Goal: Find specific page/section: Find specific page/section

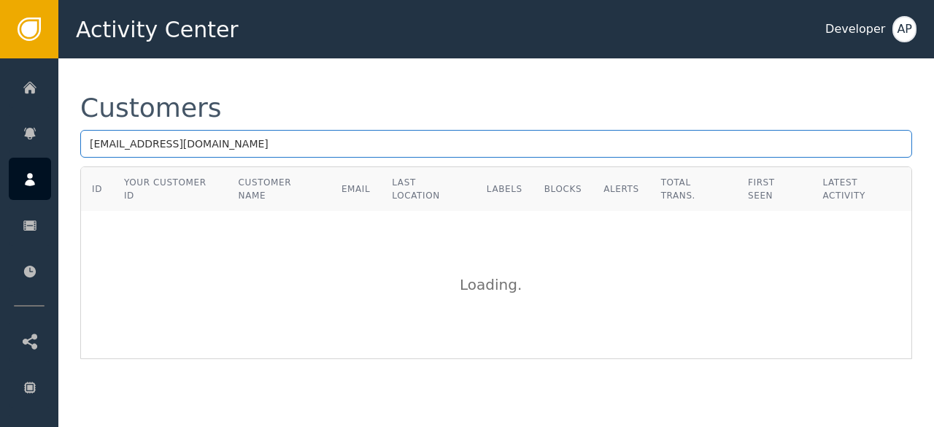
click at [254, 144] on input "[EMAIL_ADDRESS][DOMAIN_NAME]" at bounding box center [496, 144] width 832 height 28
type input "k"
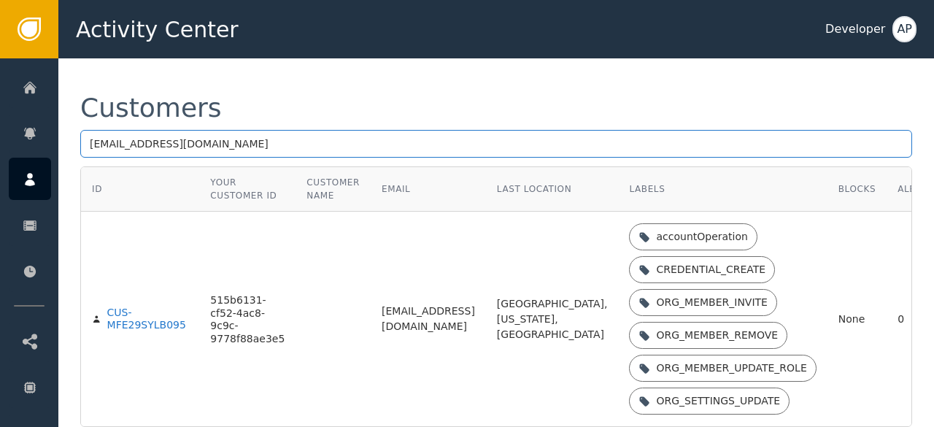
type input "[EMAIL_ADDRESS][DOMAIN_NAME]"
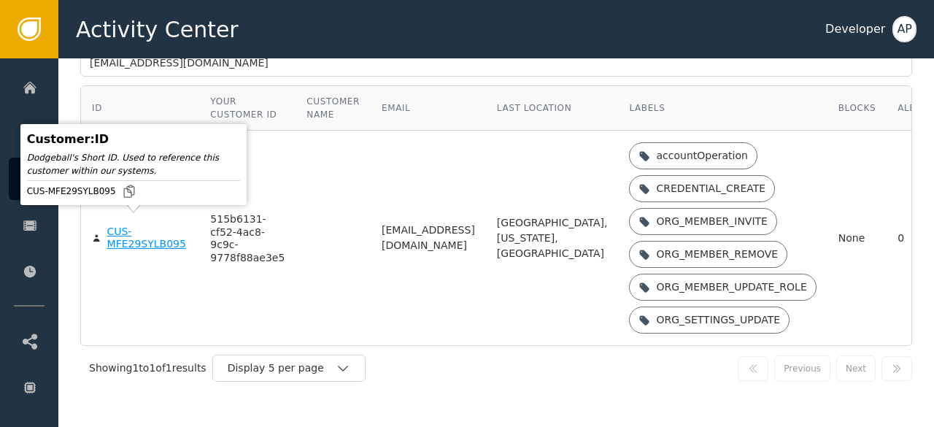
click at [121, 230] on div "CUS-MFE29SYLB095" at bounding box center [148, 238] width 82 height 26
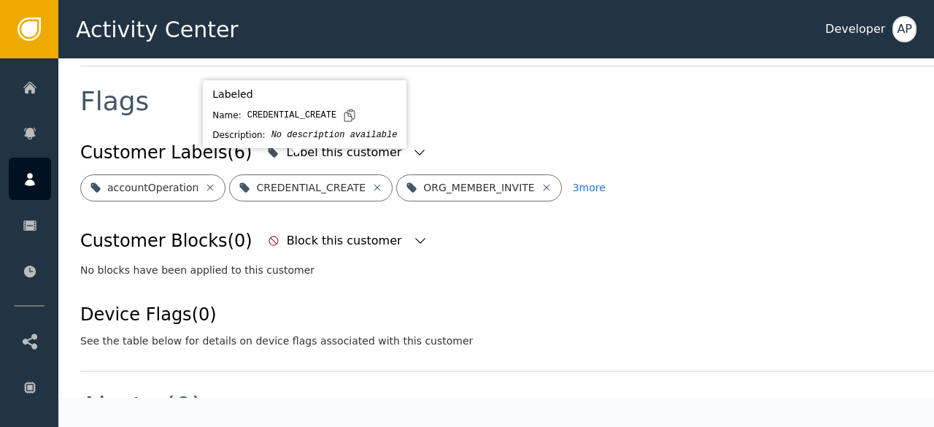
scroll to position [554, 0]
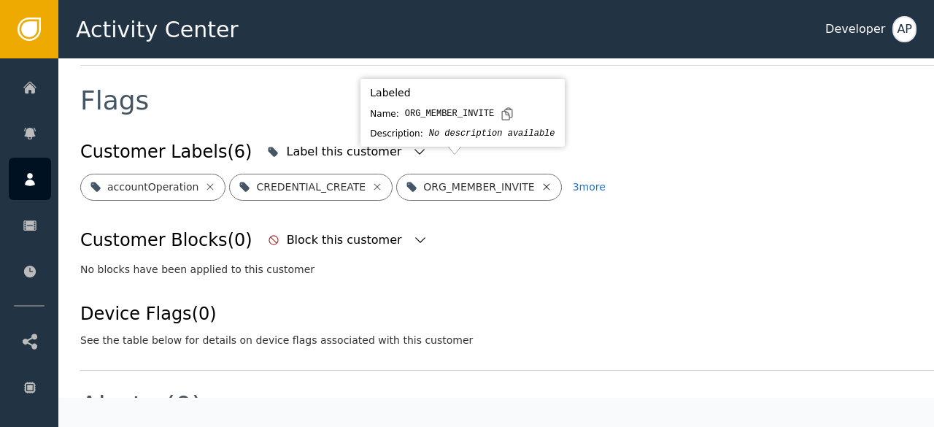
click at [543, 183] on icon at bounding box center [546, 186] width 7 height 7
click at [551, 181] on icon at bounding box center [557, 187] width 12 height 12
click at [582, 183] on icon at bounding box center [585, 186] width 7 height 7
click at [553, 181] on icon at bounding box center [559, 187] width 12 height 12
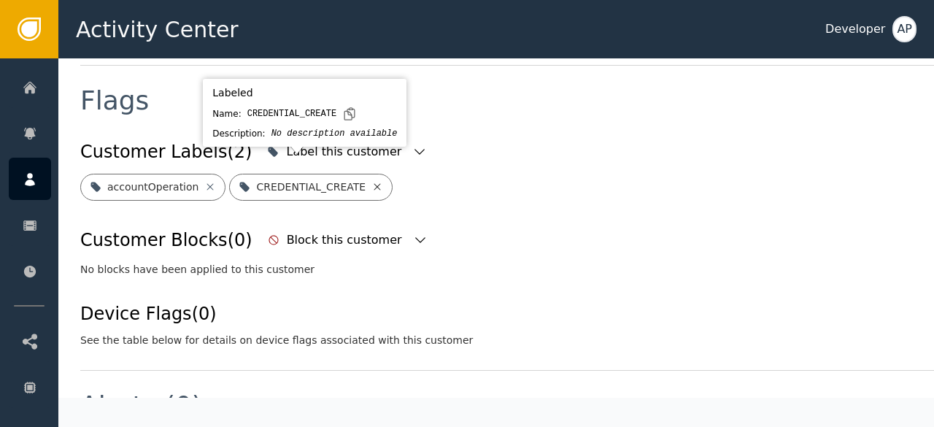
click at [374, 183] on icon at bounding box center [377, 186] width 7 height 7
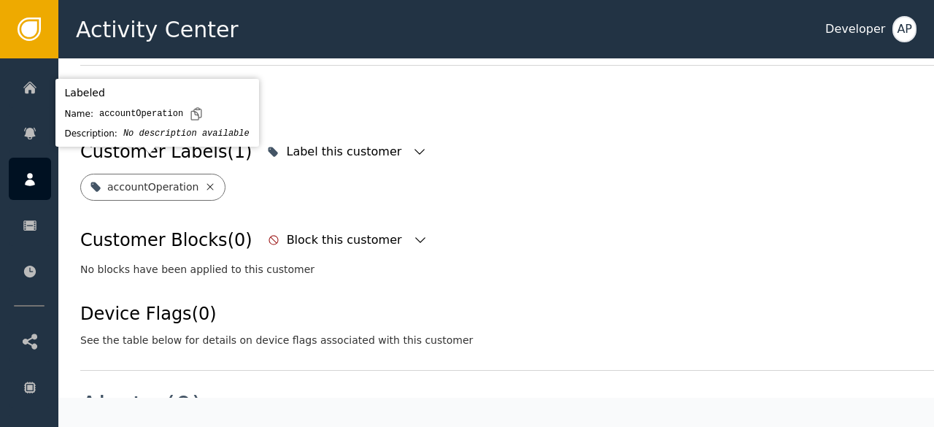
click at [207, 183] on icon at bounding box center [210, 186] width 7 height 7
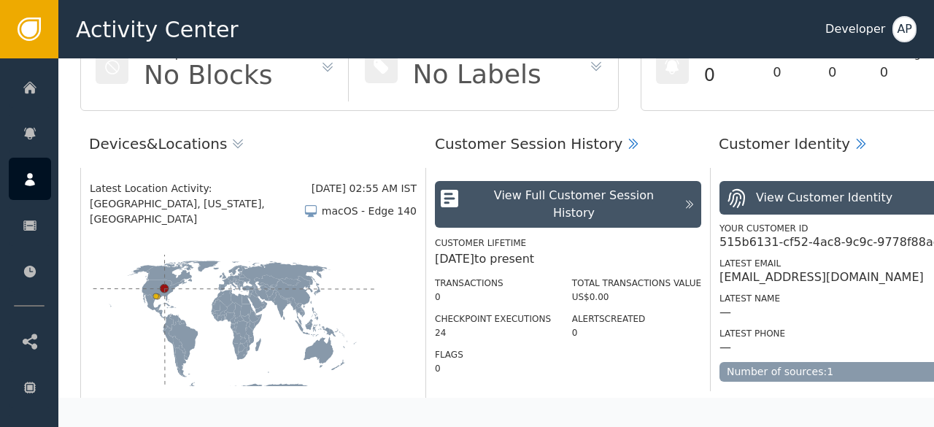
scroll to position [0, 0]
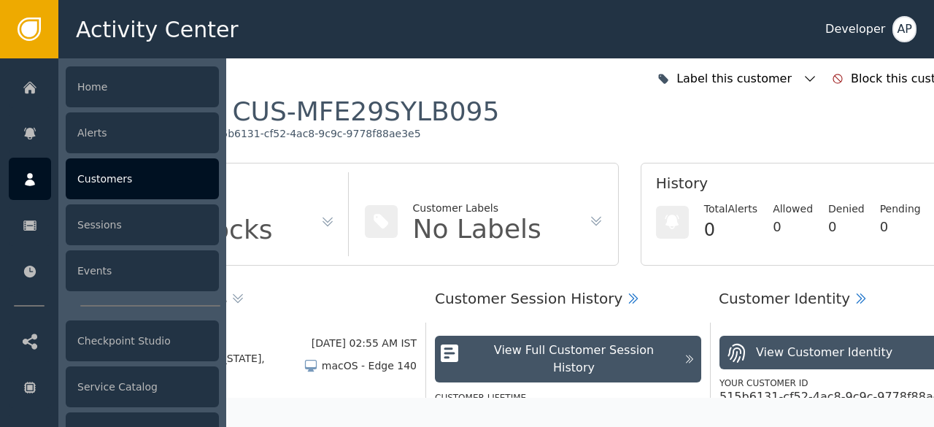
click at [78, 181] on div "Customers" at bounding box center [142, 178] width 153 height 41
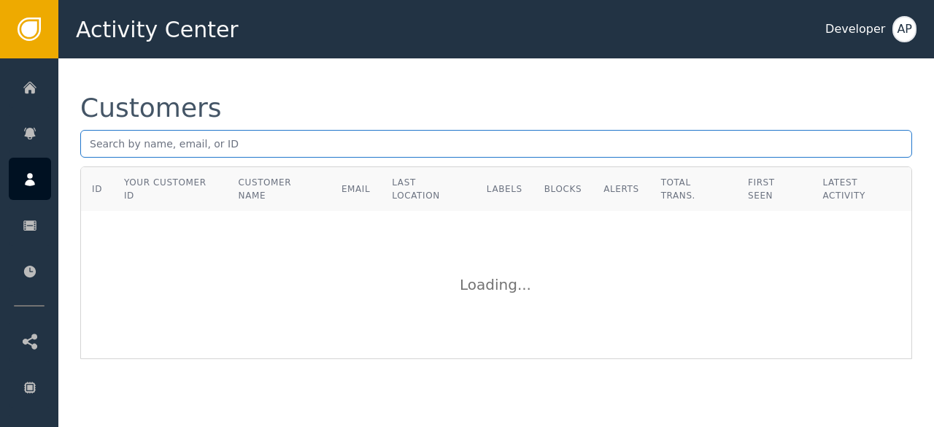
click at [110, 151] on input "text" at bounding box center [496, 144] width 832 height 28
paste input "Contabilidad R-FAST"
type input "Contabilidad"
